Goal: Check status: Check status

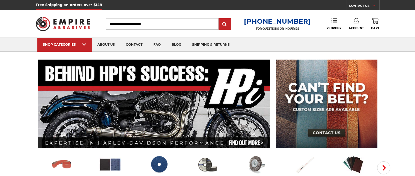
click at [354, 26] on link "Account" at bounding box center [355, 24] width 15 height 12
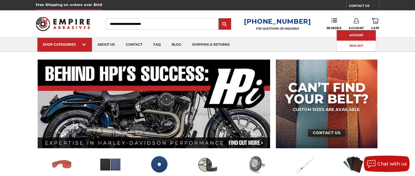
click at [355, 36] on link "Account" at bounding box center [355, 35] width 39 height 10
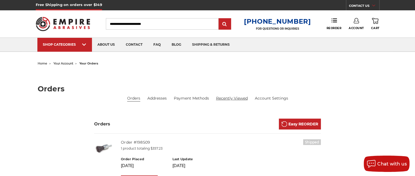
scroll to position [27, 0]
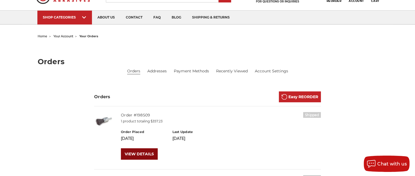
click at [144, 153] on link "VIEW DETAILS" at bounding box center [139, 154] width 37 height 11
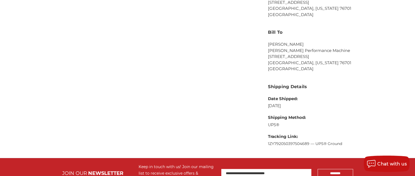
scroll to position [300, 0]
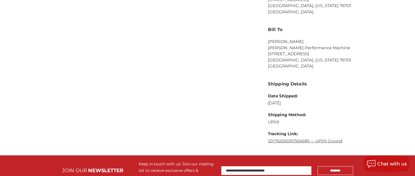
click at [268, 140] on link "1ZY792050397504689 — UPS® Ground" at bounding box center [305, 141] width 74 height 5
